Goal: Information Seeking & Learning: Learn about a topic

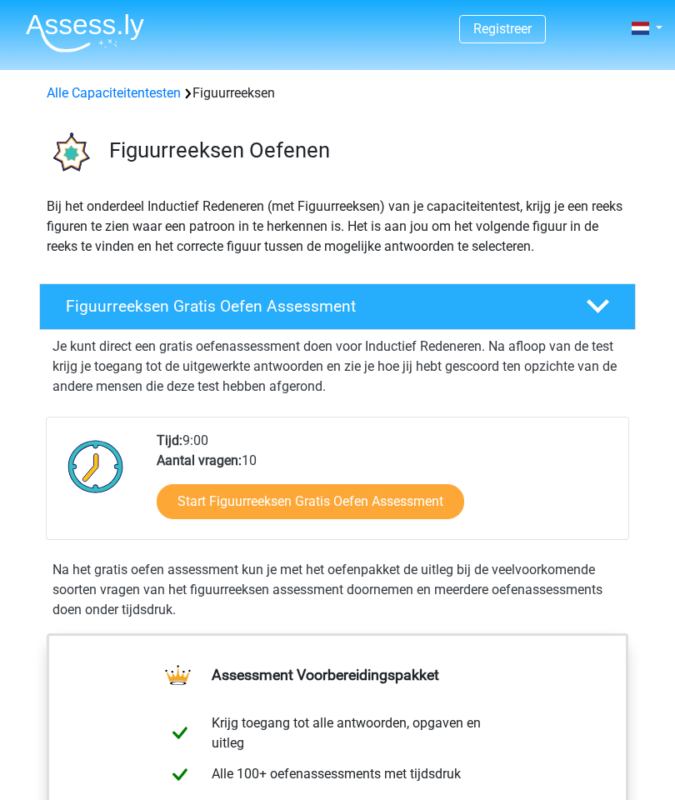
scroll to position [20, 0]
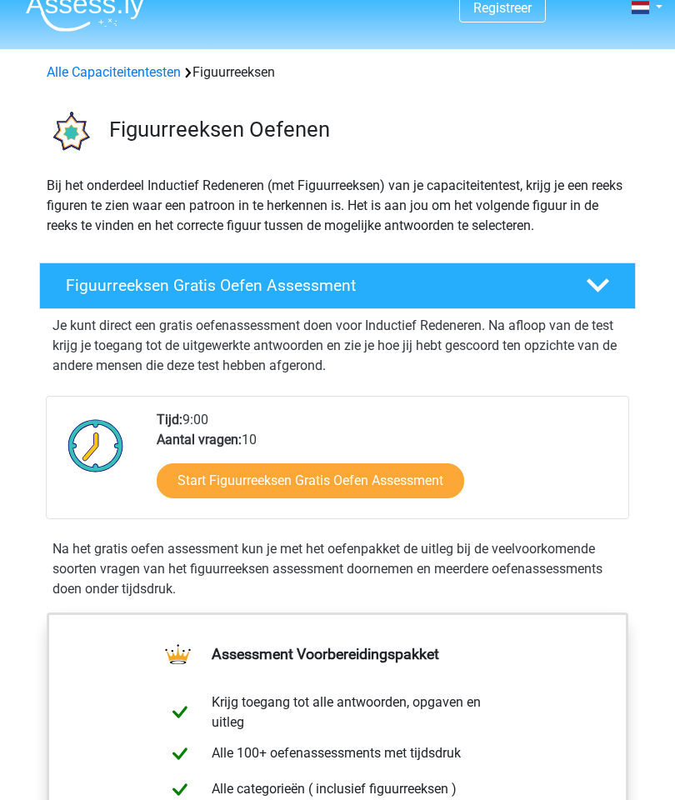
click at [442, 491] on link "Start Figuurreeksen Gratis Oefen Assessment" at bounding box center [311, 481] width 308 height 35
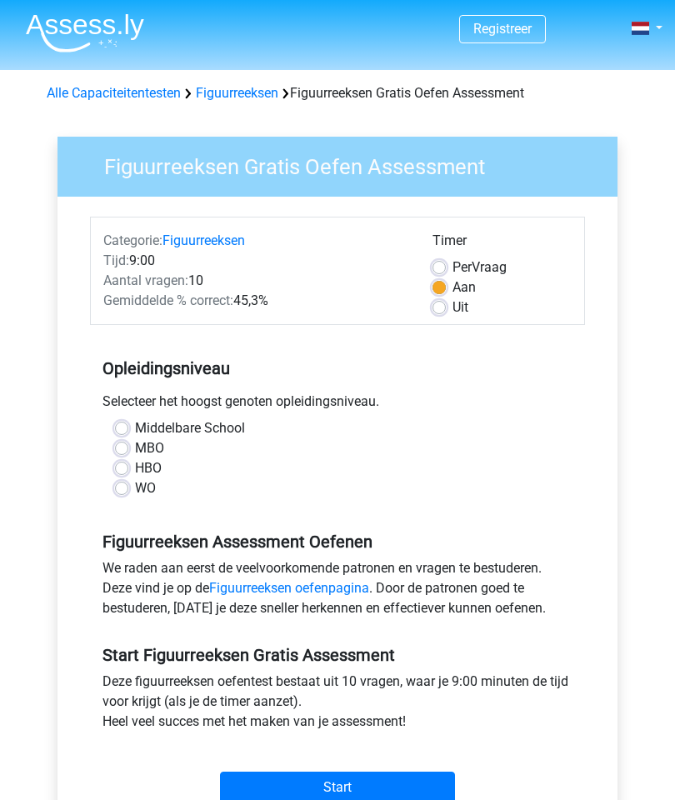
click at [143, 429] on label "Middelbare School" at bounding box center [190, 429] width 110 height 20
click at [128, 429] on input "Middelbare School" at bounding box center [121, 427] width 13 height 17
radio input "true"
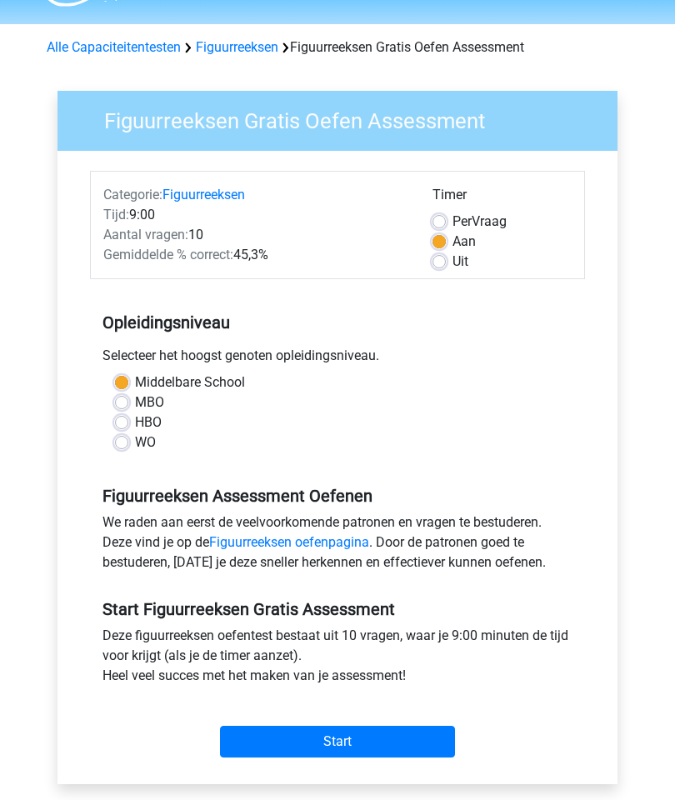
scroll to position [60, 0]
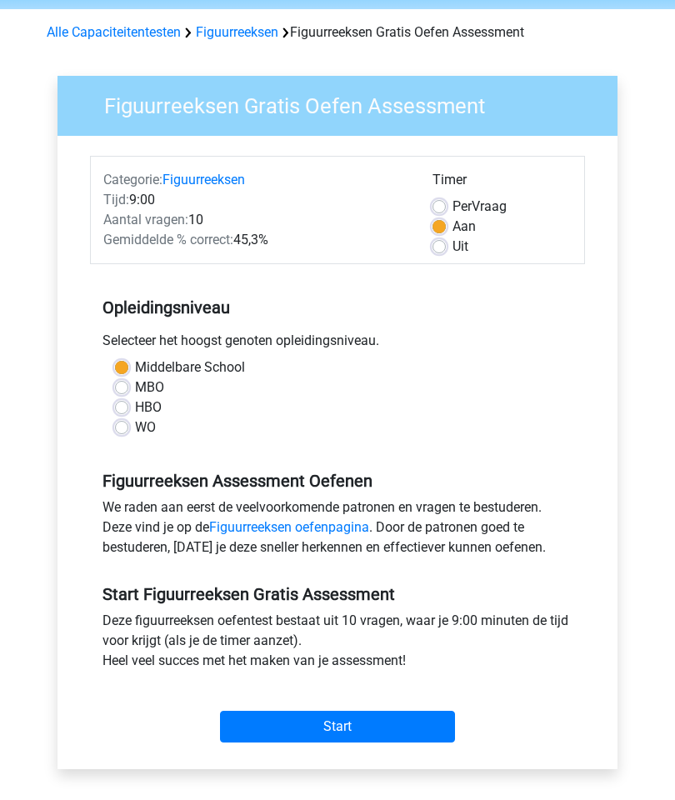
click at [419, 740] on input "Start" at bounding box center [337, 728] width 235 height 32
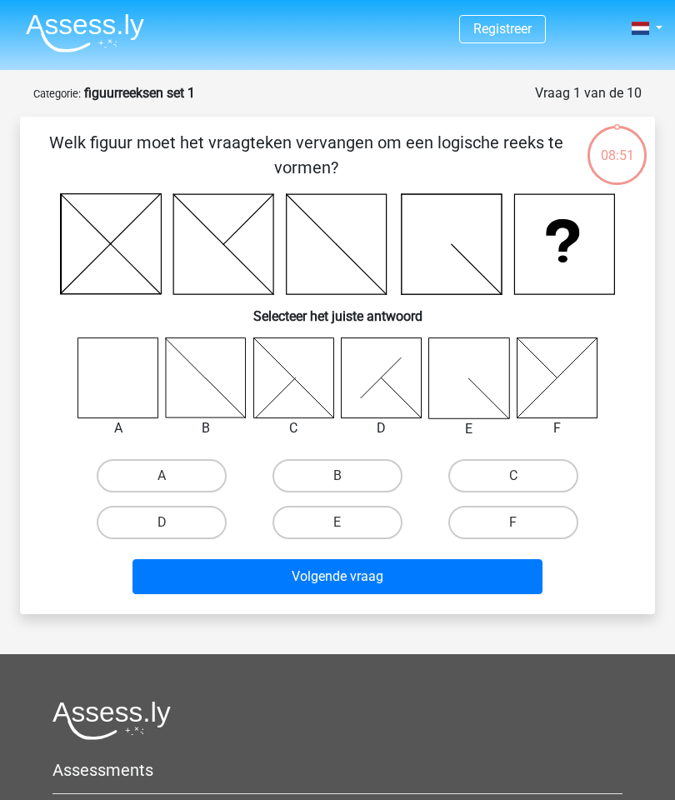
click at [149, 393] on icon at bounding box center [118, 379] width 80 height 80
click at [190, 473] on label "A" at bounding box center [162, 475] width 130 height 33
click at [173, 476] on input "A" at bounding box center [167, 481] width 11 height 11
radio input "true"
click at [379, 585] on button "Volgende vraag" at bounding box center [338, 577] width 411 height 35
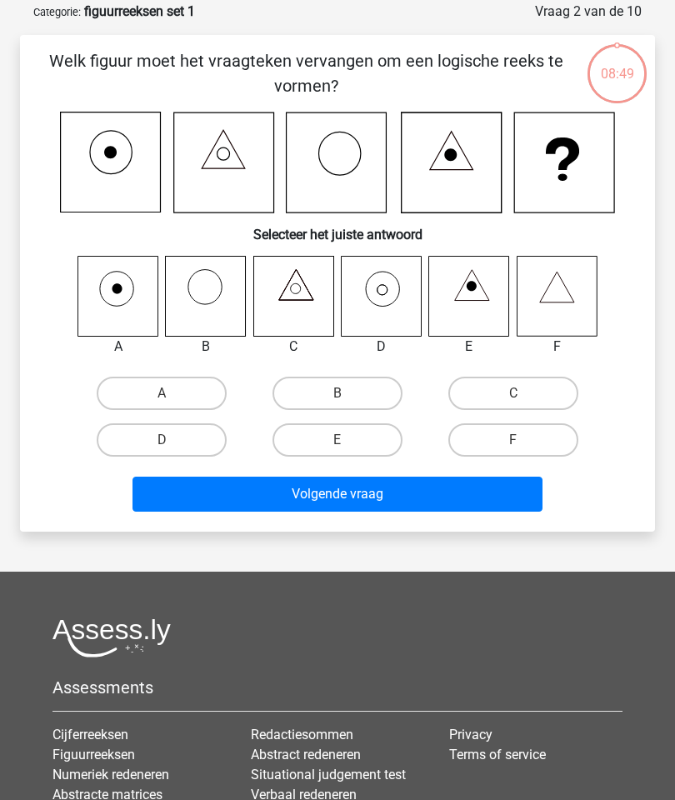
scroll to position [83, 0]
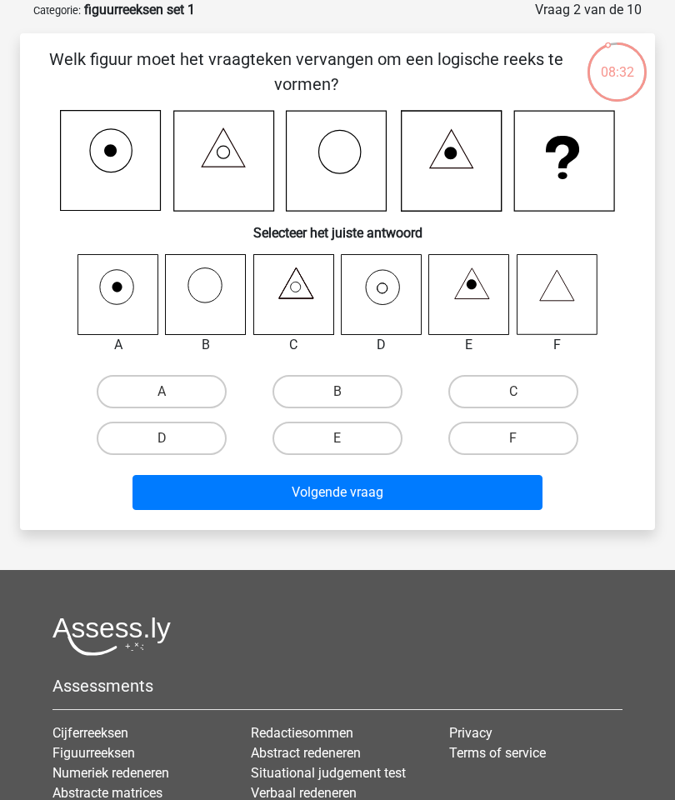
click at [383, 298] on icon at bounding box center [381, 295] width 80 height 80
click at [180, 433] on label "D" at bounding box center [162, 438] width 130 height 33
click at [173, 439] on input "D" at bounding box center [167, 444] width 11 height 11
radio input "true"
click at [365, 499] on button "Volgende vraag" at bounding box center [338, 492] width 411 height 35
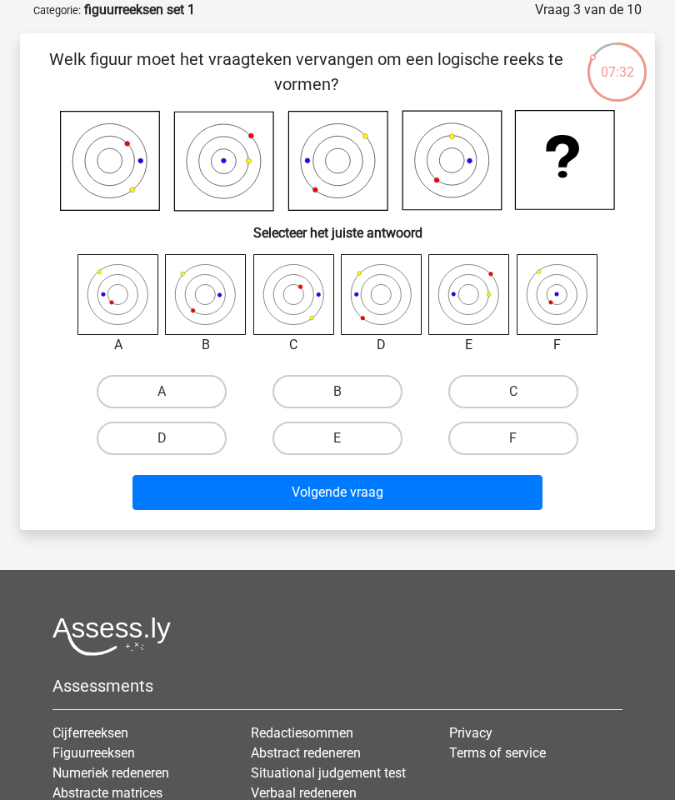
click at [529, 434] on label "F" at bounding box center [514, 438] width 130 height 33
click at [524, 439] on input "F" at bounding box center [519, 444] width 11 height 11
radio input "true"
click at [459, 492] on button "Volgende vraag" at bounding box center [338, 492] width 411 height 35
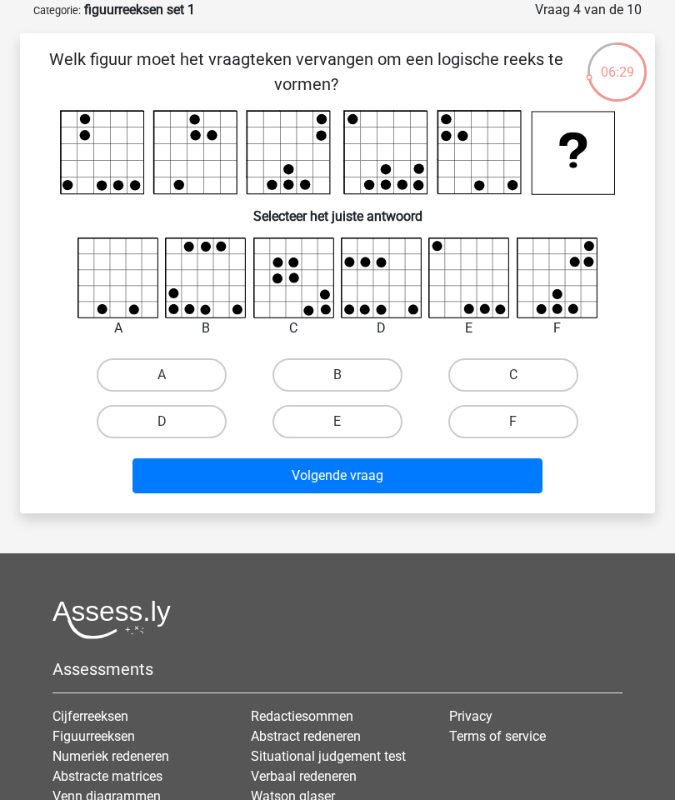
click at [534, 421] on label "F" at bounding box center [514, 421] width 130 height 33
click at [524, 422] on input "F" at bounding box center [519, 427] width 11 height 11
radio input "true"
click at [464, 477] on button "Volgende vraag" at bounding box center [338, 476] width 411 height 35
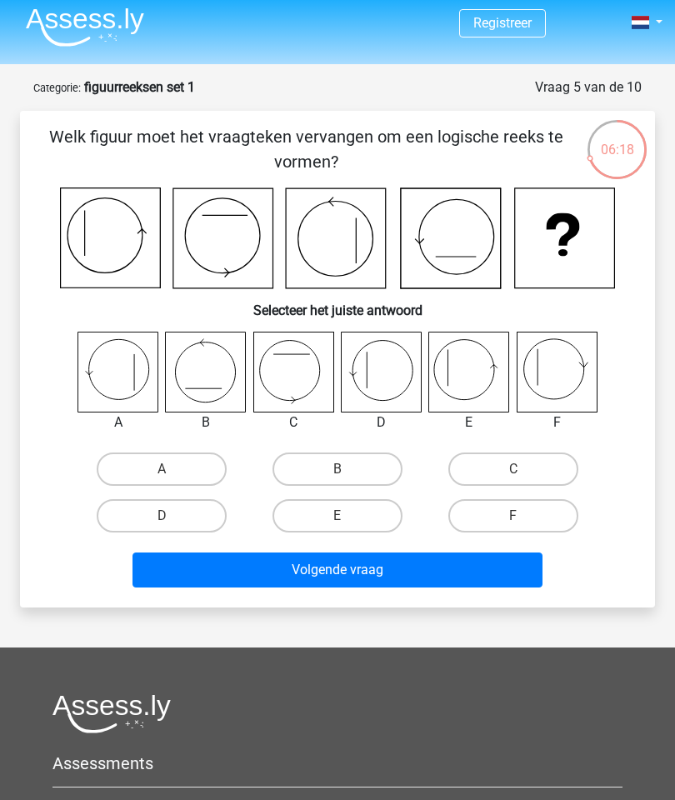
scroll to position [0, 0]
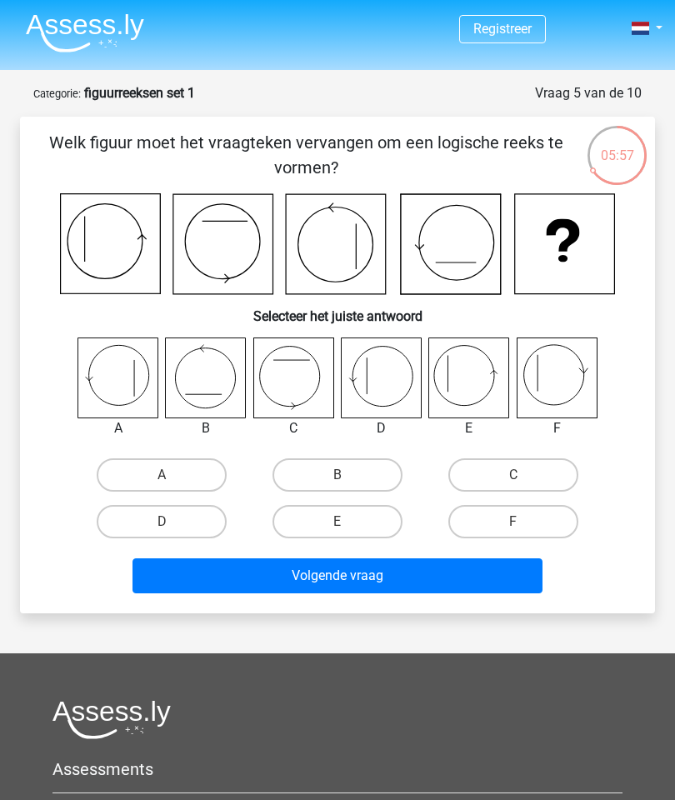
click at [362, 519] on label "E" at bounding box center [338, 521] width 130 height 33
click at [349, 522] on input "E" at bounding box center [343, 527] width 11 height 11
radio input "true"
click at [399, 575] on button "Volgende vraag" at bounding box center [338, 576] width 411 height 35
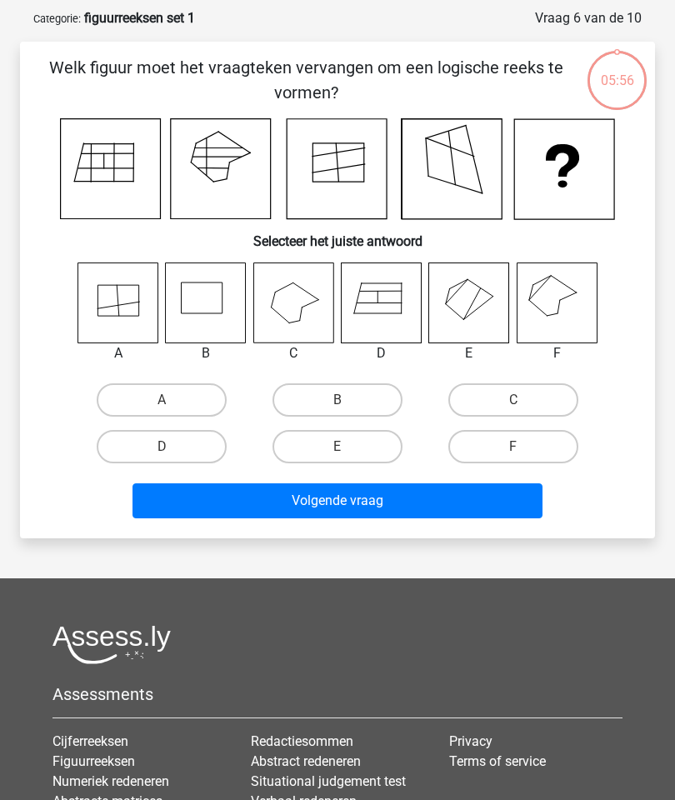
scroll to position [83, 0]
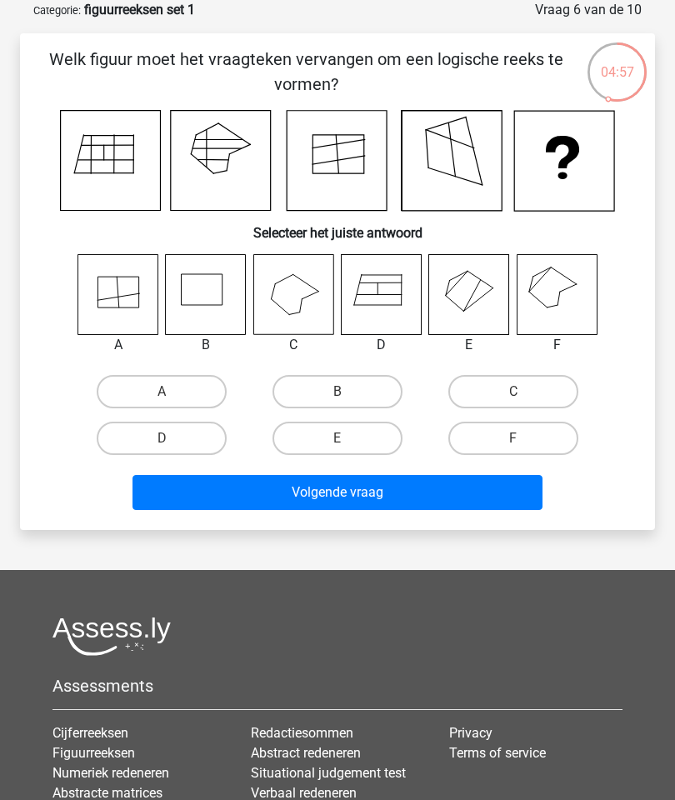
click at [574, 278] on icon at bounding box center [557, 295] width 80 height 80
click at [527, 439] on label "F" at bounding box center [514, 438] width 130 height 33
click at [524, 439] on input "F" at bounding box center [519, 444] width 11 height 11
radio input "true"
click at [474, 498] on button "Volgende vraag" at bounding box center [338, 492] width 411 height 35
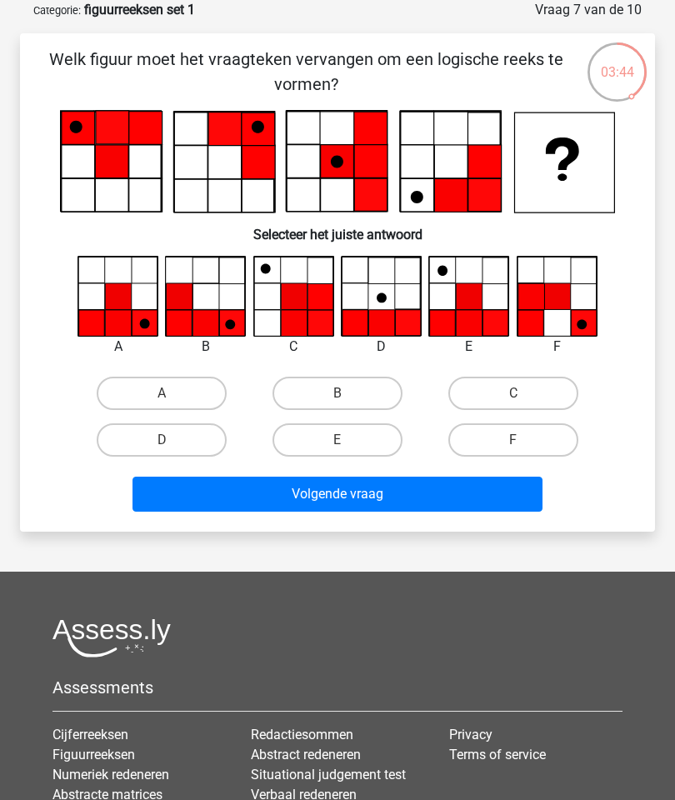
click at [185, 439] on label "D" at bounding box center [162, 440] width 130 height 33
click at [173, 440] on input "D" at bounding box center [167, 445] width 11 height 11
radio input "true"
click at [367, 493] on button "Volgende vraag" at bounding box center [338, 494] width 411 height 35
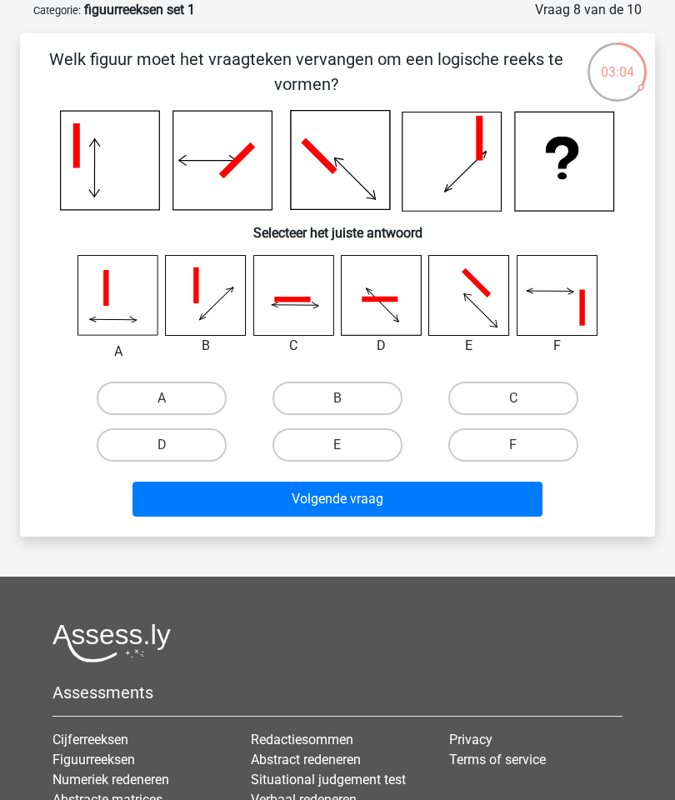
click at [198, 408] on label "A" at bounding box center [162, 398] width 130 height 33
click at [173, 408] on input "A" at bounding box center [167, 404] width 11 height 11
radio input "true"
click at [354, 499] on button "Volgende vraag" at bounding box center [338, 499] width 411 height 35
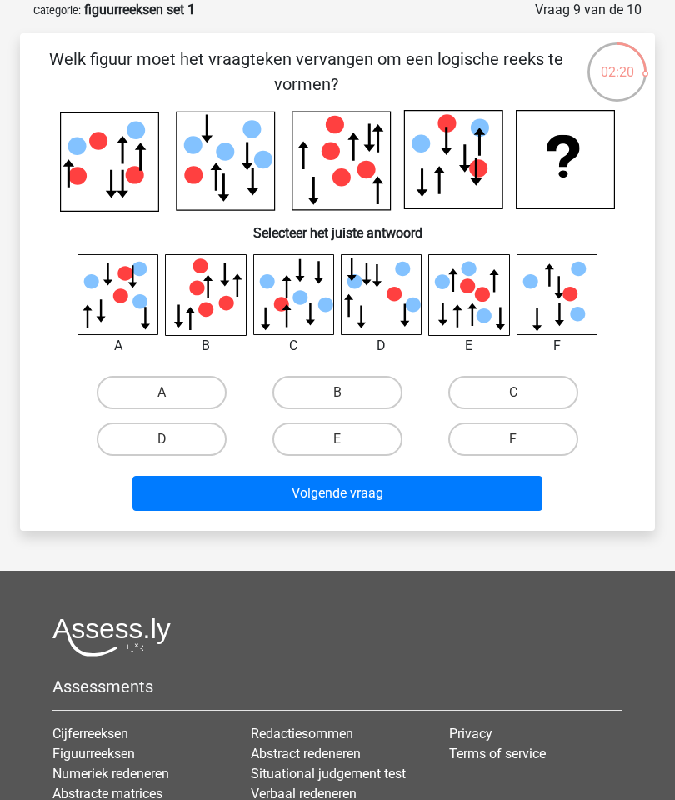
click at [179, 433] on label "D" at bounding box center [162, 439] width 130 height 33
click at [173, 439] on input "D" at bounding box center [167, 444] width 11 height 11
radio input "true"
click at [349, 488] on button "Volgende vraag" at bounding box center [338, 493] width 411 height 35
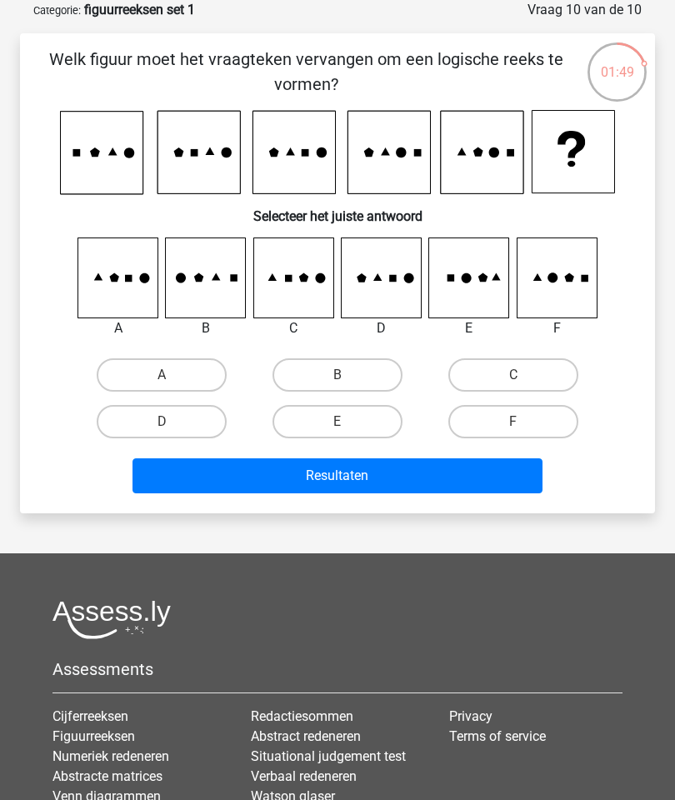
click at [359, 373] on label "B" at bounding box center [338, 375] width 130 height 33
click at [349, 375] on input "B" at bounding box center [343, 380] width 11 height 11
radio input "true"
click at [407, 477] on button "Resultaten" at bounding box center [338, 476] width 411 height 35
